Goal: Task Accomplishment & Management: Complete application form

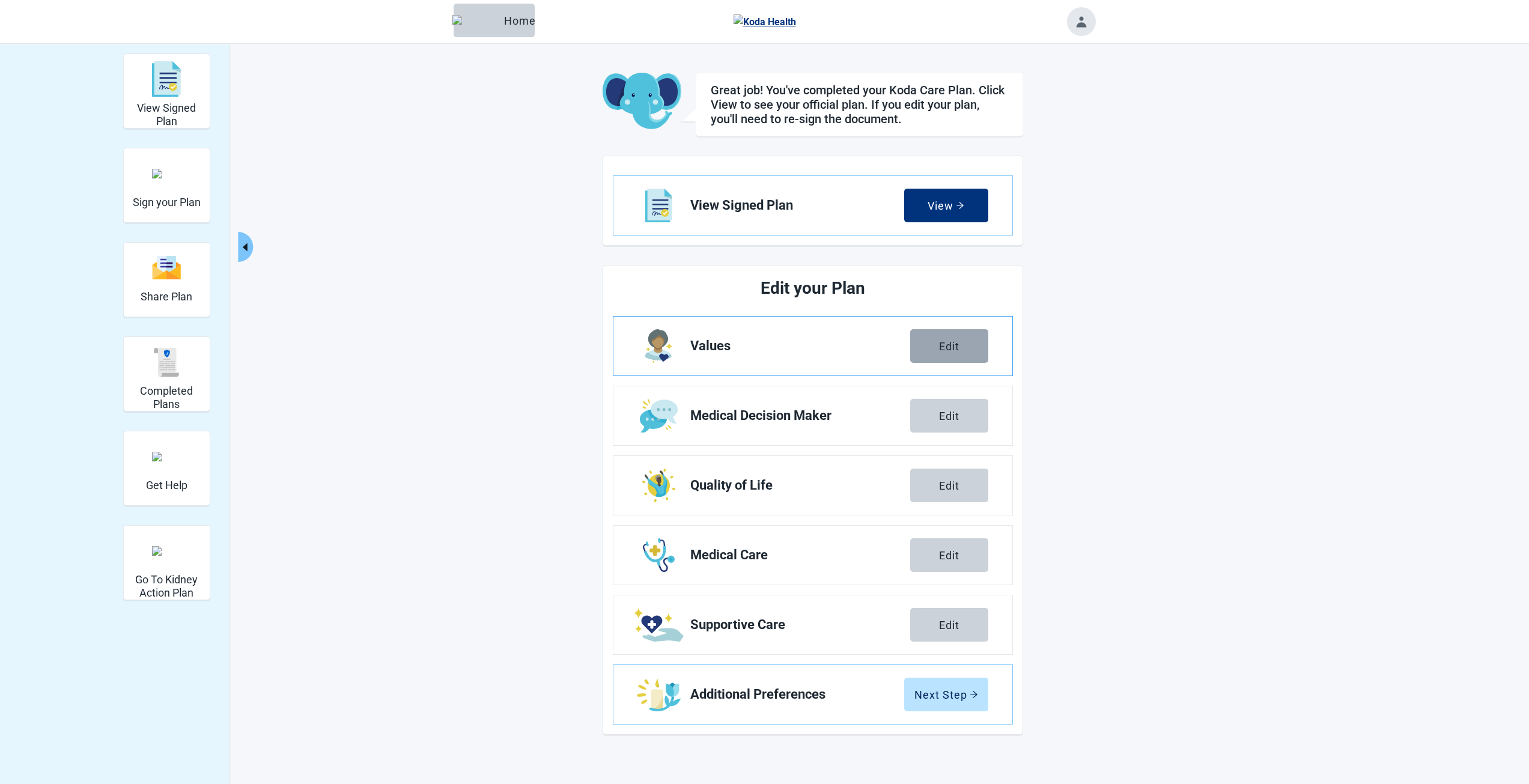
click at [942, 354] on button "Edit" at bounding box center [949, 346] width 78 height 33
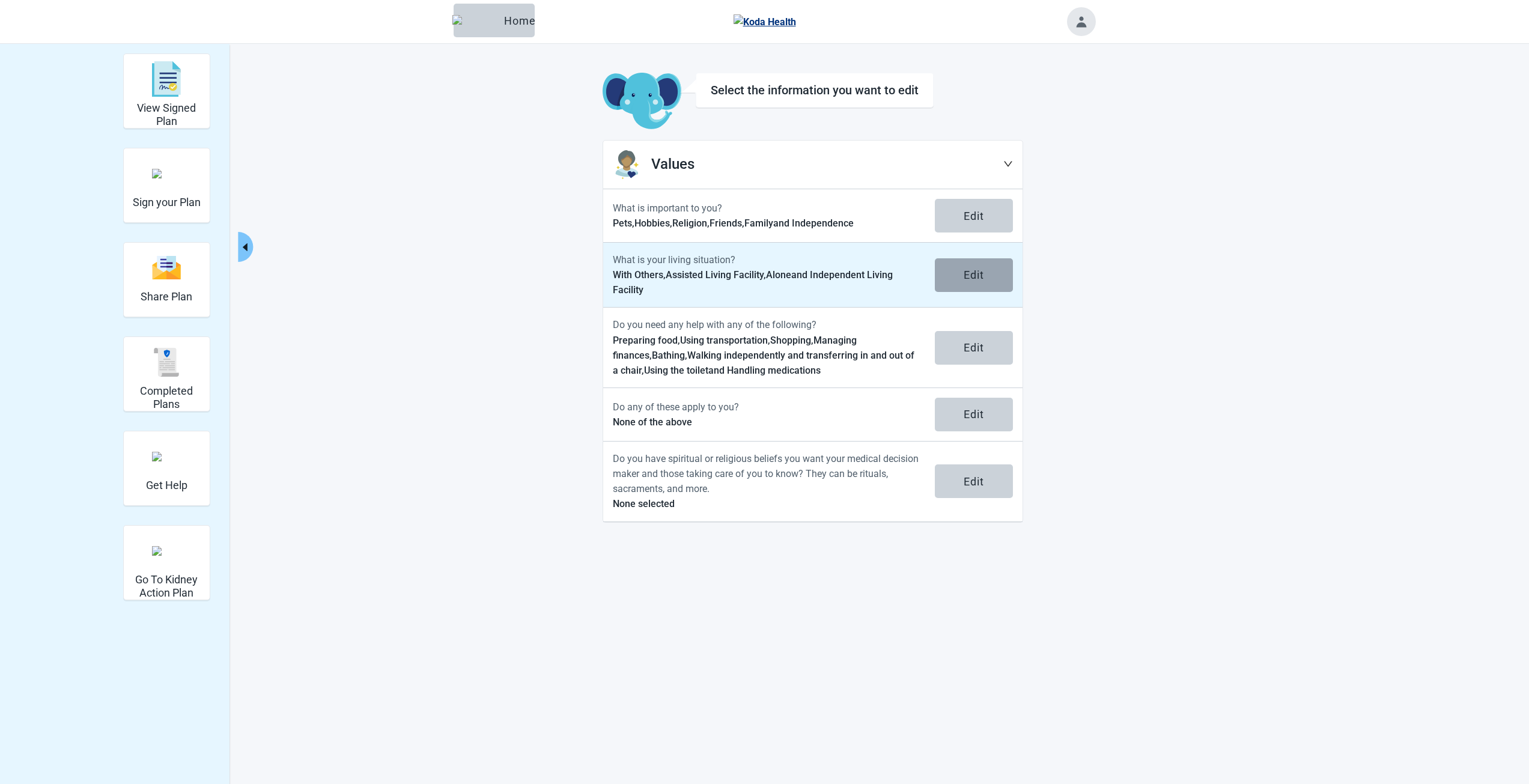
click at [967, 278] on div "Edit" at bounding box center [974, 274] width 21 height 12
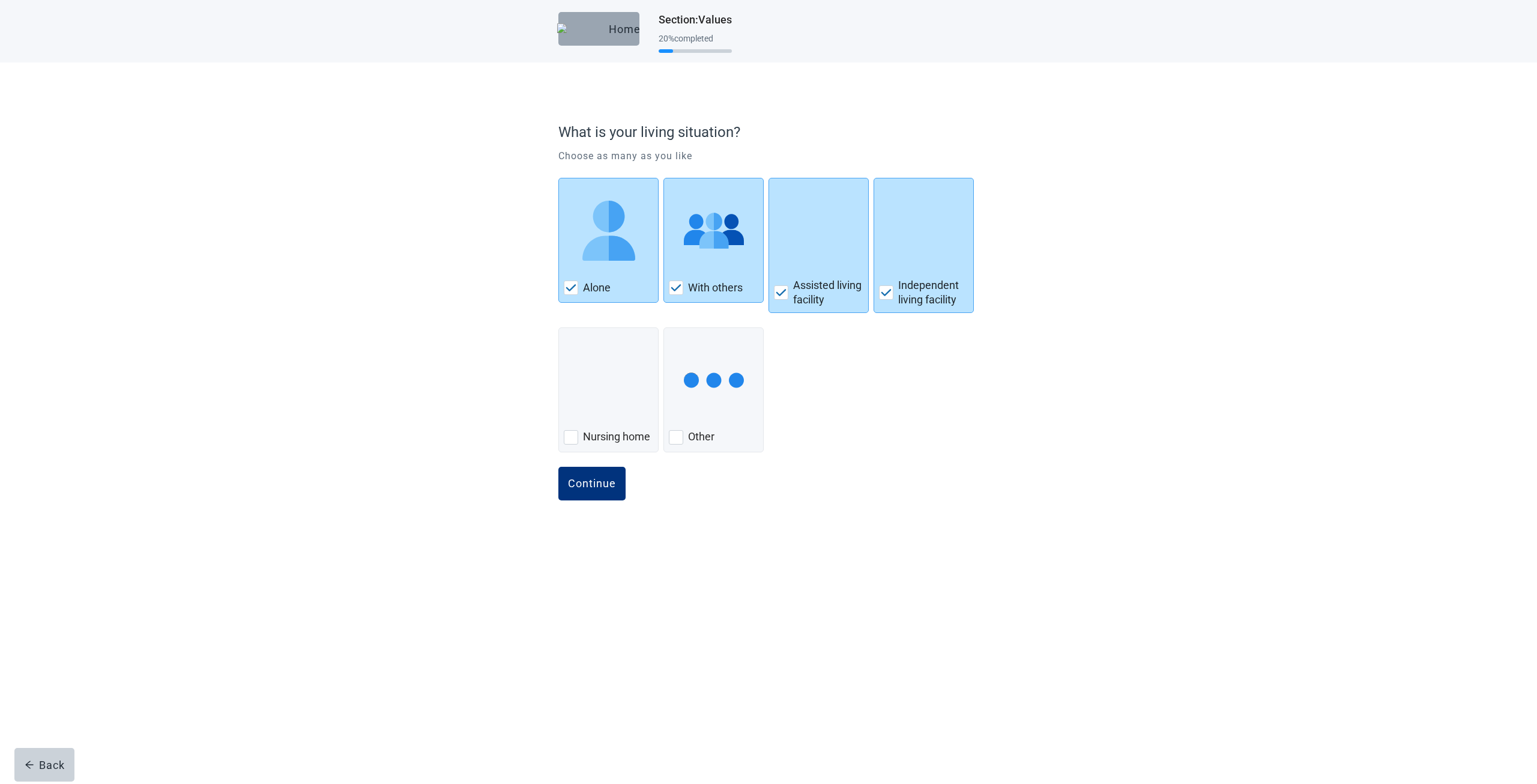
click at [586, 37] on button "Home" at bounding box center [599, 29] width 81 height 33
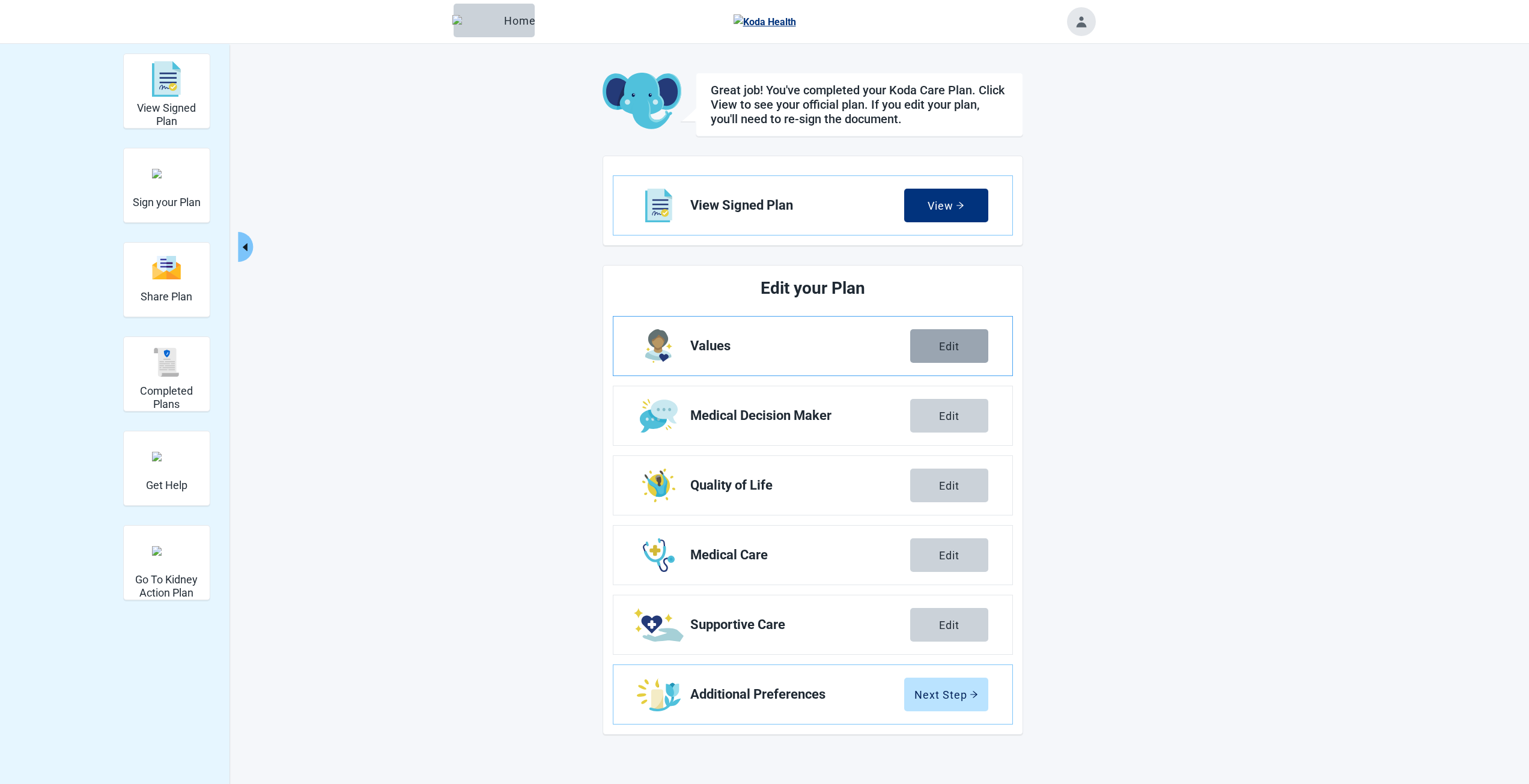
click at [939, 347] on div "Edit" at bounding box center [949, 345] width 21 height 12
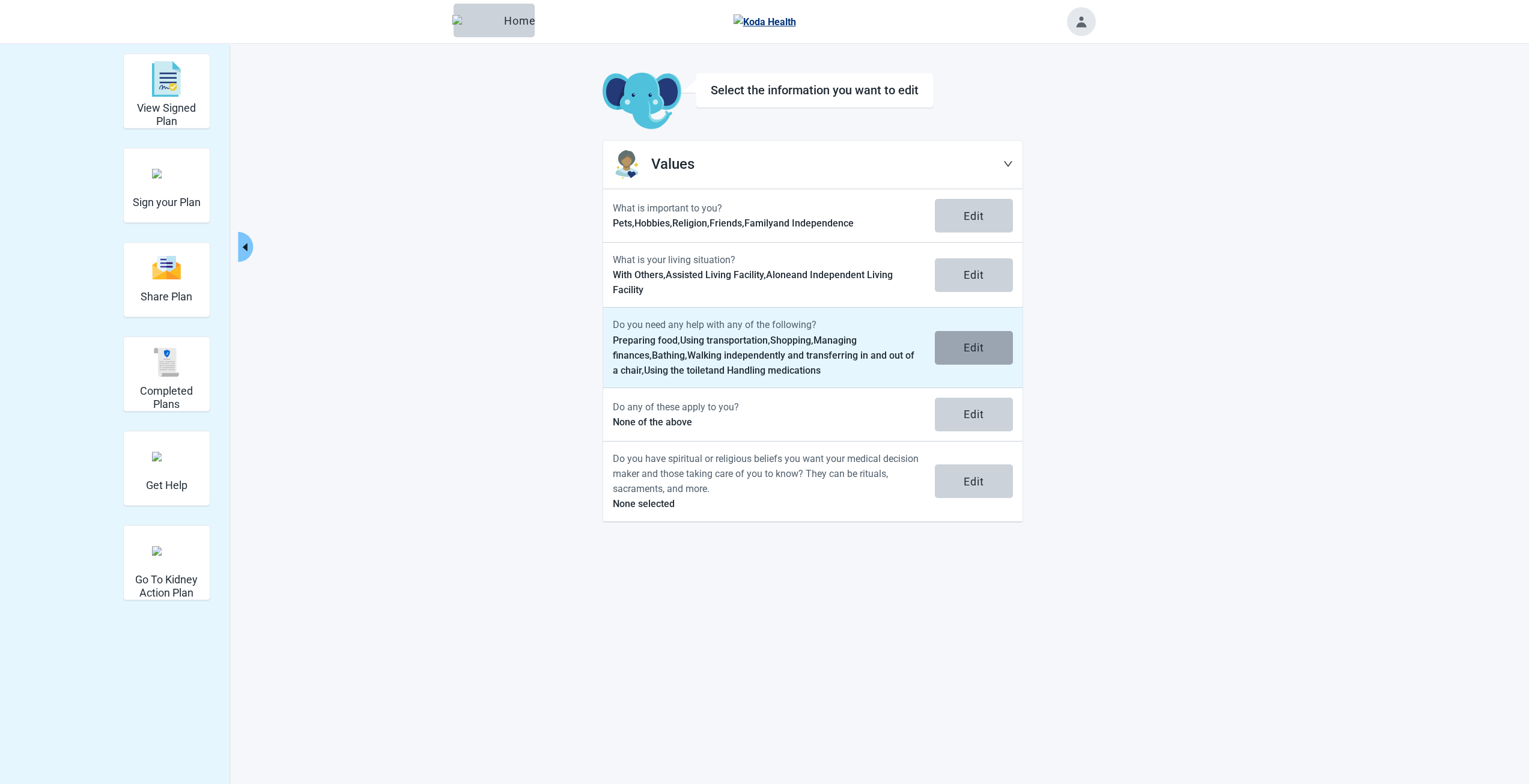
click at [973, 354] on div "Edit" at bounding box center [974, 347] width 21 height 12
